Goal: Navigation & Orientation: Find specific page/section

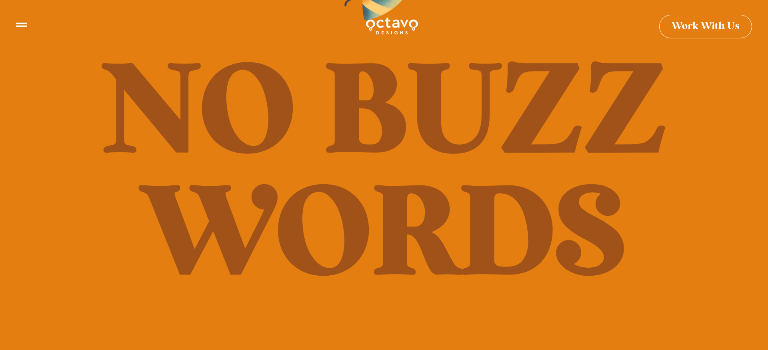
click at [401, 32] on img at bounding box center [392, 26] width 54 height 20
click at [25, 24] on icon at bounding box center [21, 21] width 11 height 11
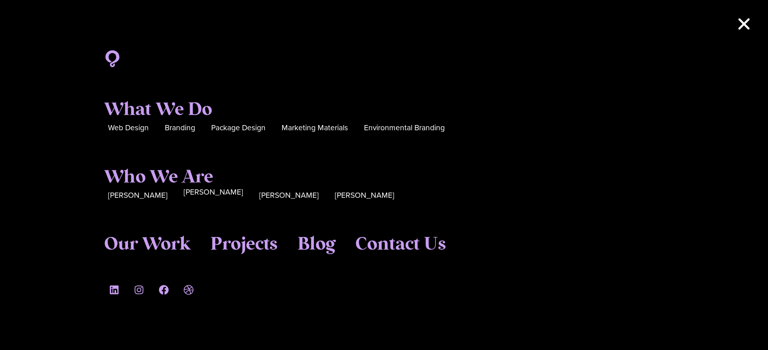
click at [186, 194] on span "[PERSON_NAME]" at bounding box center [214, 192] width 60 height 12
click at [178, 242] on span "Our Work" at bounding box center [147, 242] width 86 height 22
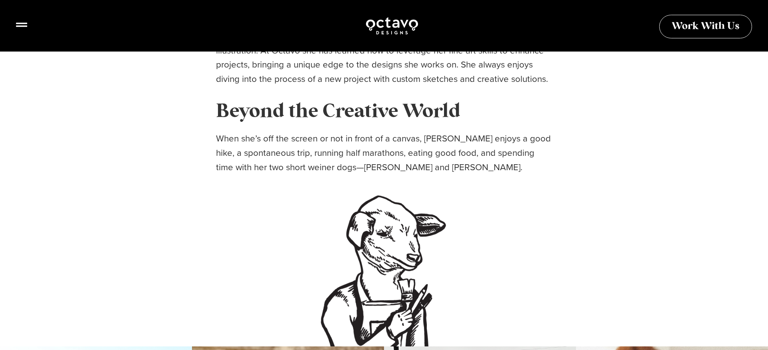
scroll to position [426, 0]
